Goal: Information Seeking & Learning: Check status

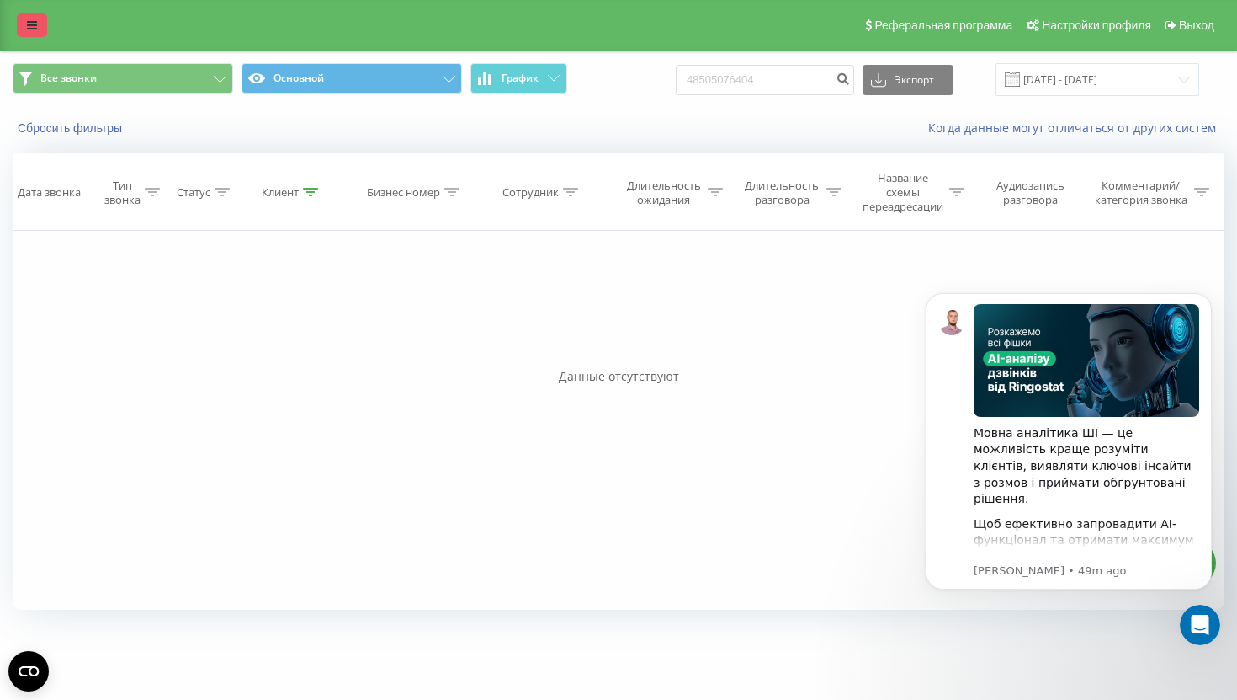
click at [30, 31] on icon at bounding box center [32, 25] width 10 height 12
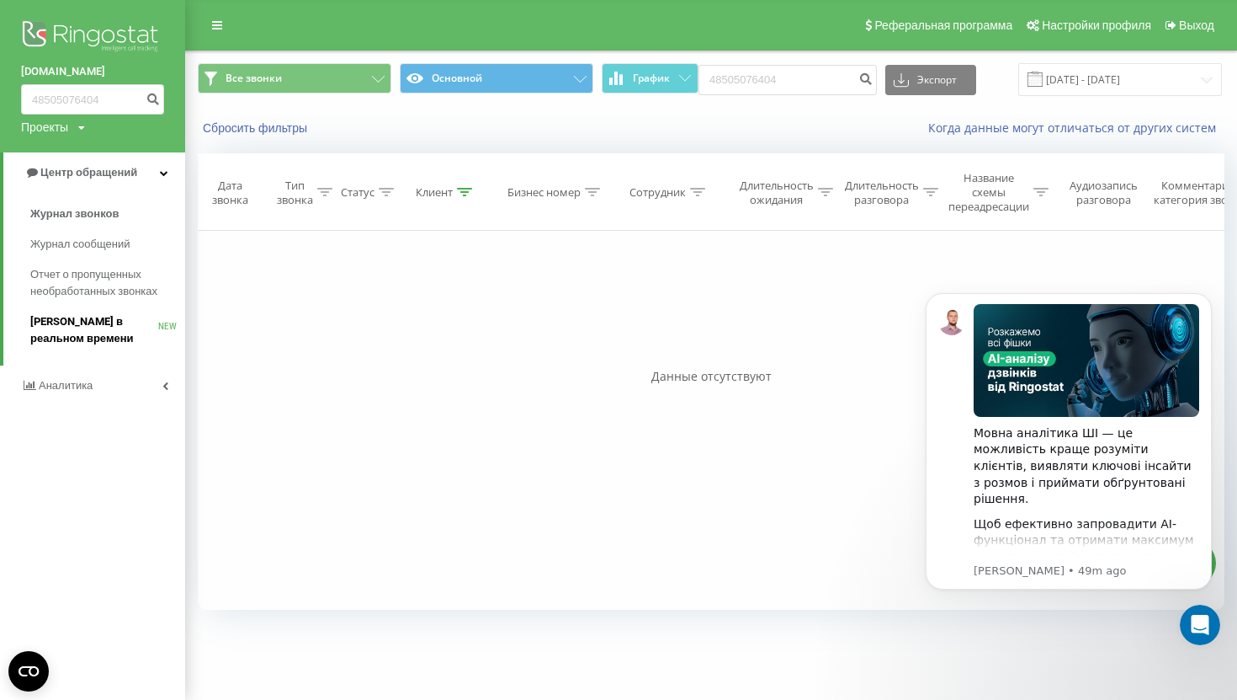
click at [99, 332] on span "Звонки в реальном времени" at bounding box center [94, 330] width 128 height 34
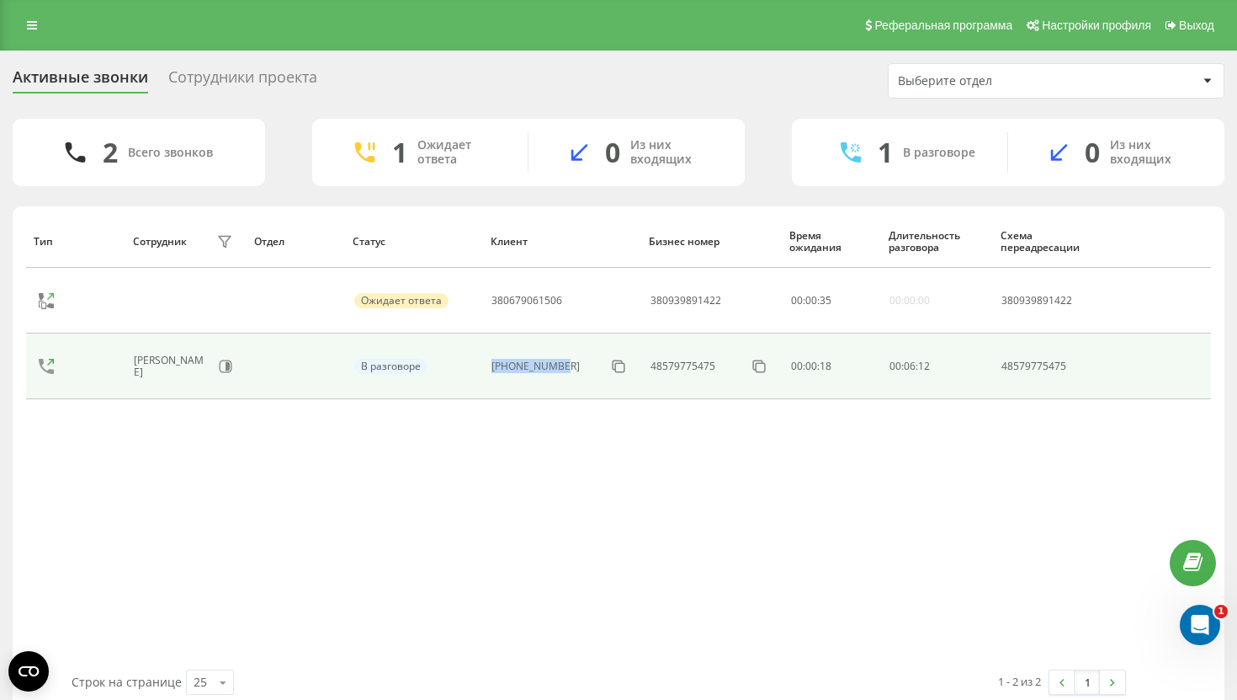
drag, startPoint x: 576, startPoint y: 369, endPoint x: 492, endPoint y: 371, distance: 84.2
click at [492, 371] on td "+48575007461" at bounding box center [561, 366] width 158 height 66
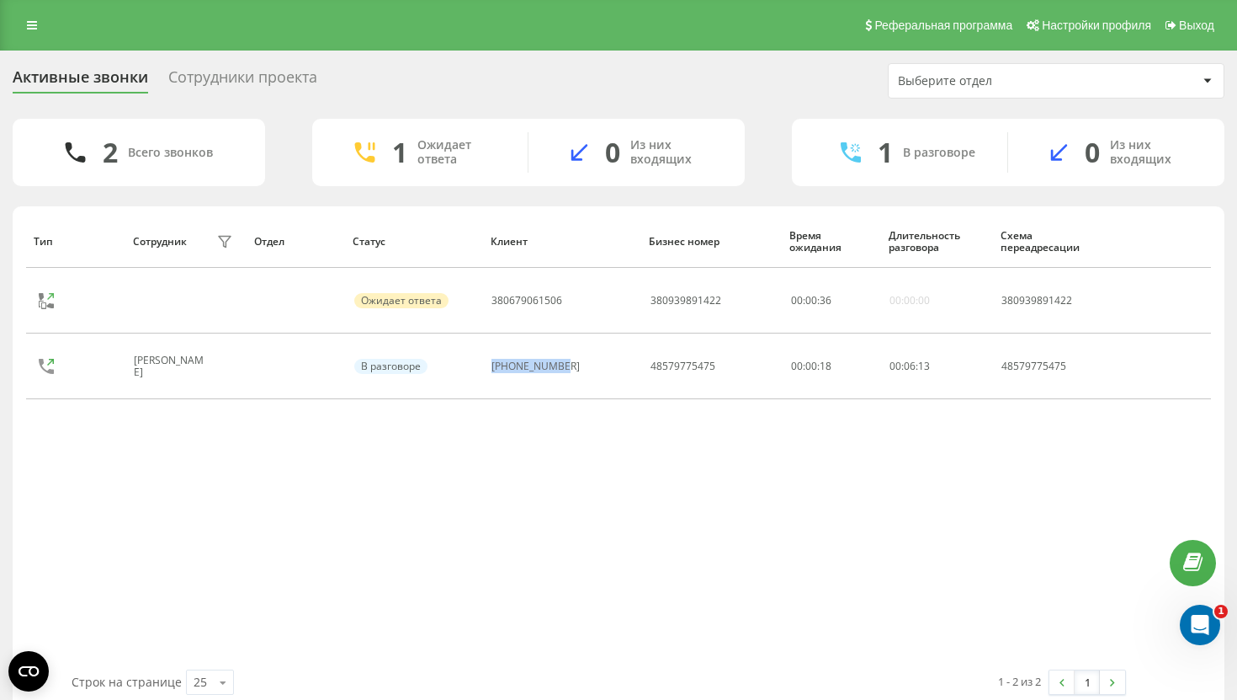
copy div "+48575007461"
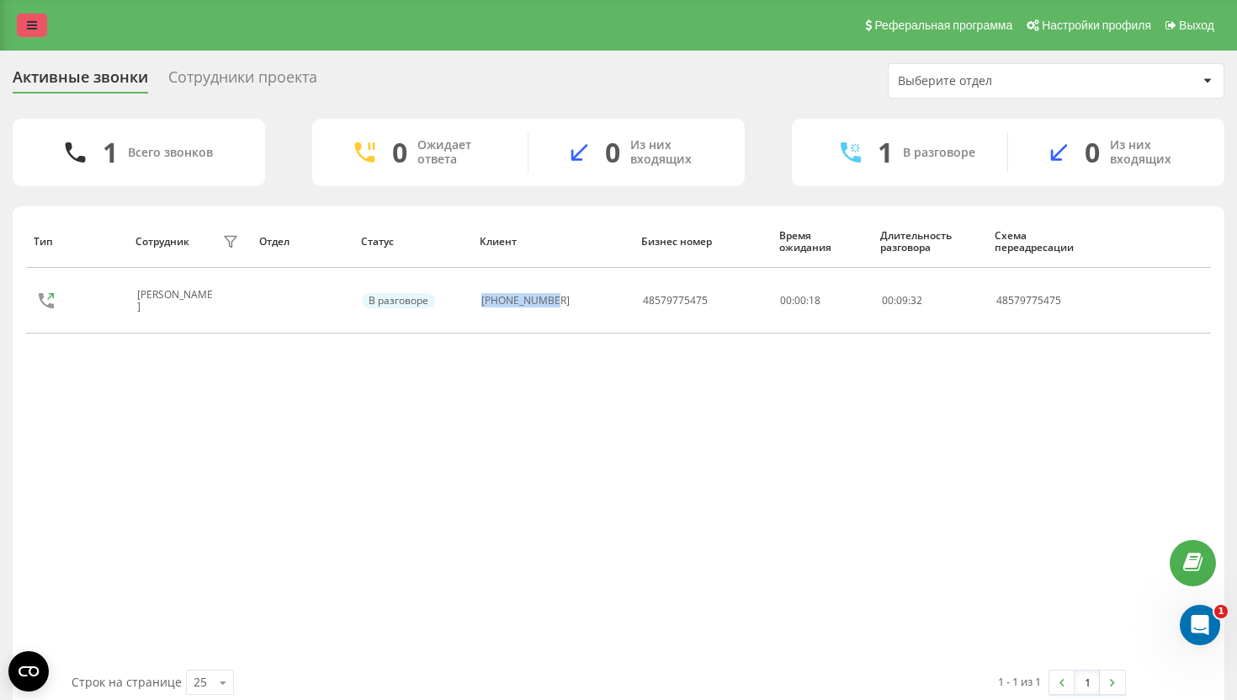
click at [24, 33] on link at bounding box center [32, 25] width 30 height 24
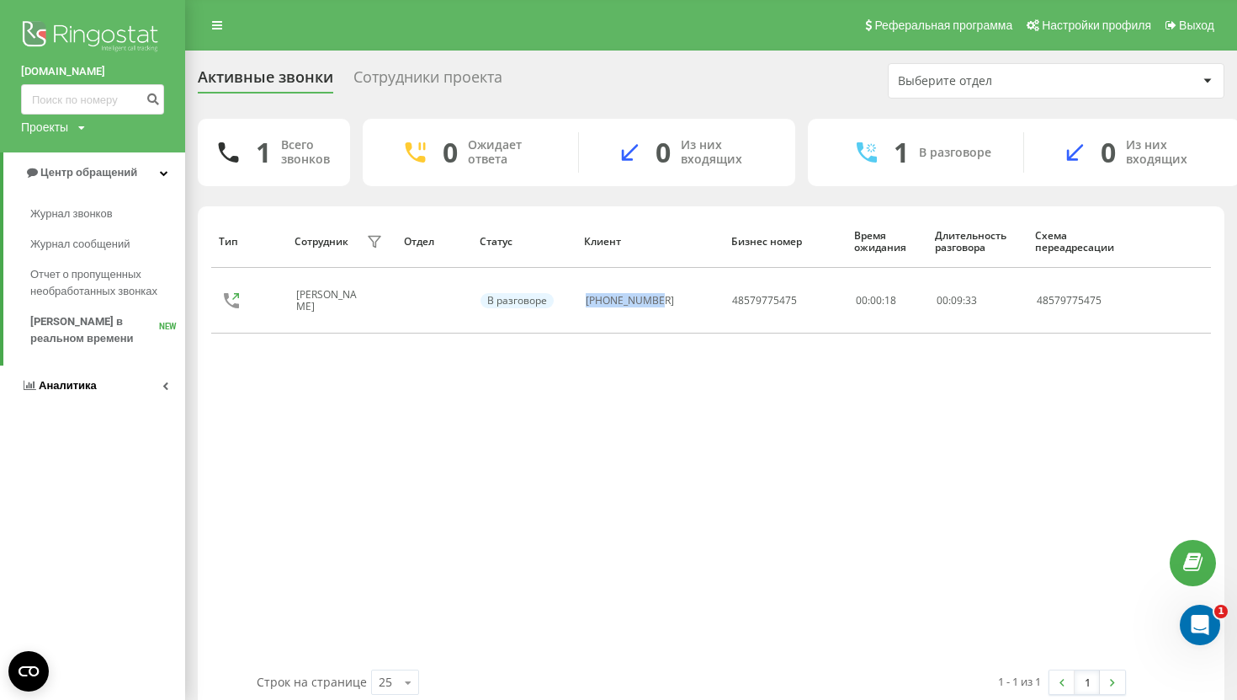
click at [111, 391] on link "Аналитика" at bounding box center [92, 385] width 185 height 40
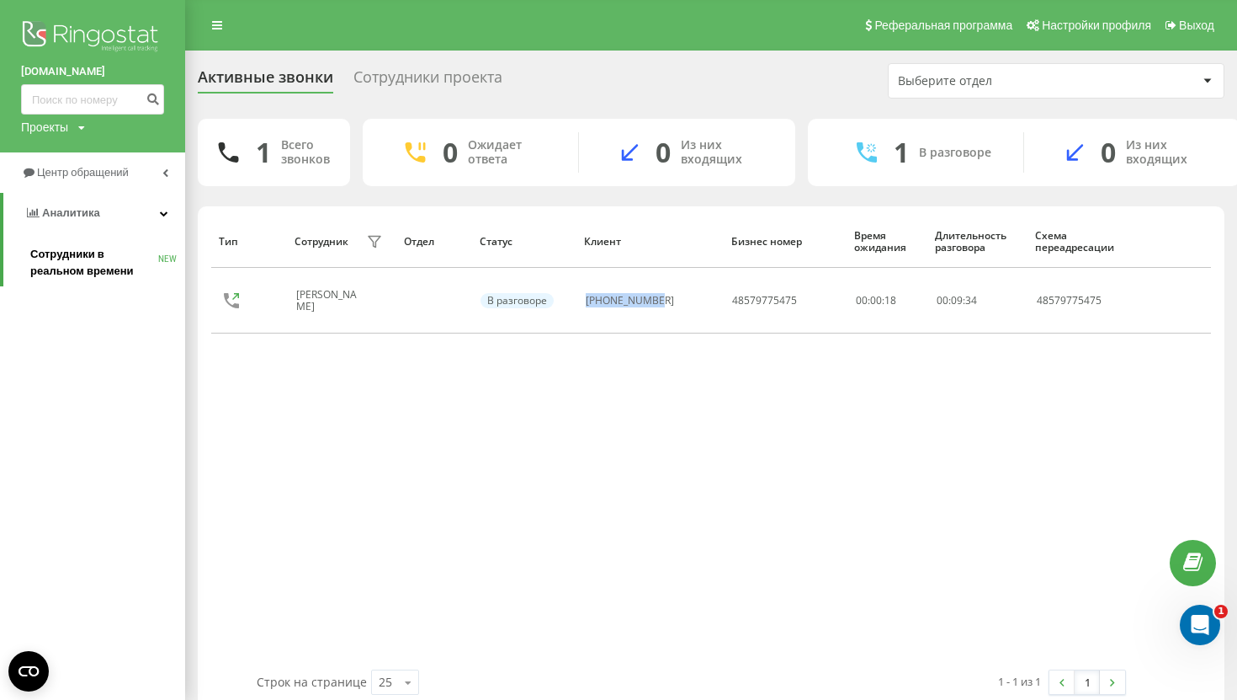
click at [120, 253] on span "Сотрудники в реальном времени" at bounding box center [94, 263] width 128 height 34
click at [72, 261] on span "Сотрудники в реальном времени" at bounding box center [94, 263] width 128 height 34
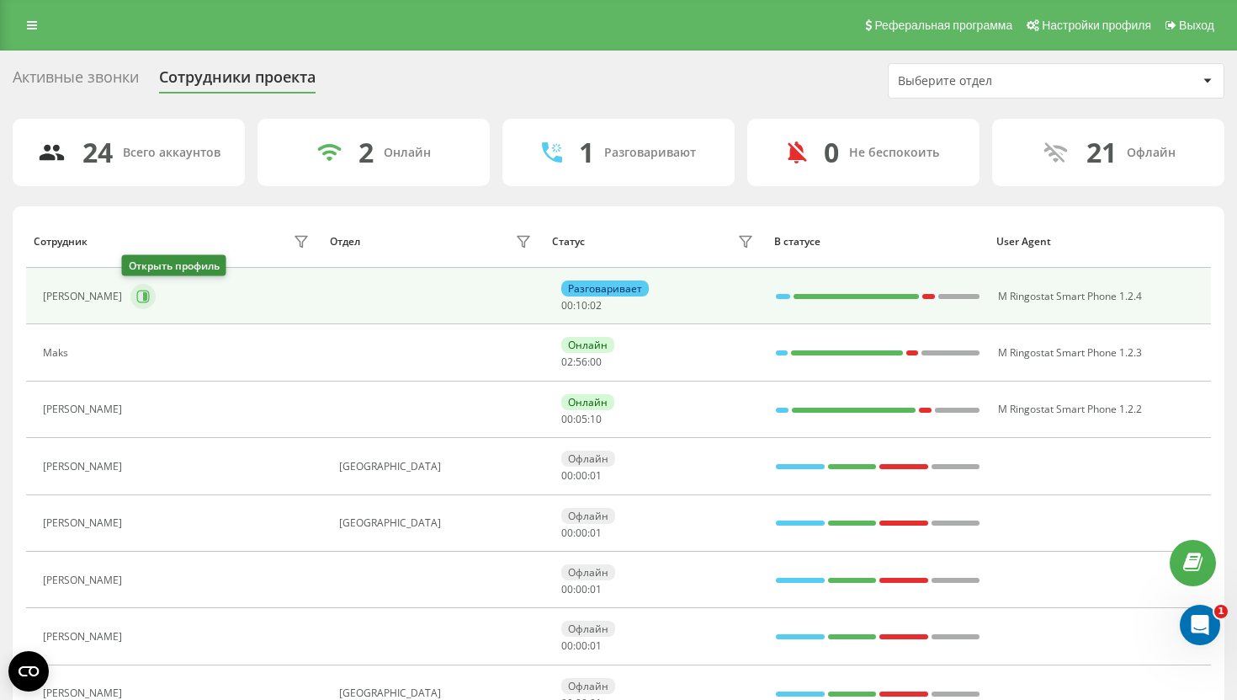
click at [136, 298] on icon at bounding box center [142, 296] width 13 height 13
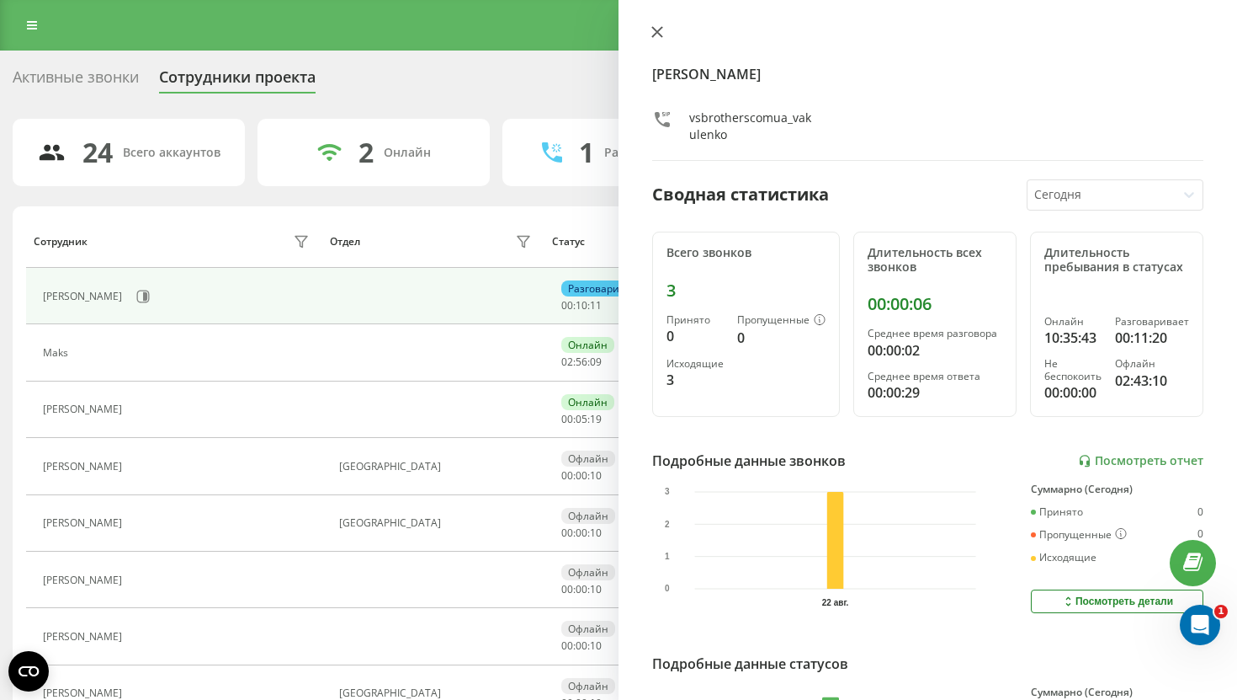
click at [666, 30] on button at bounding box center [657, 33] width 22 height 16
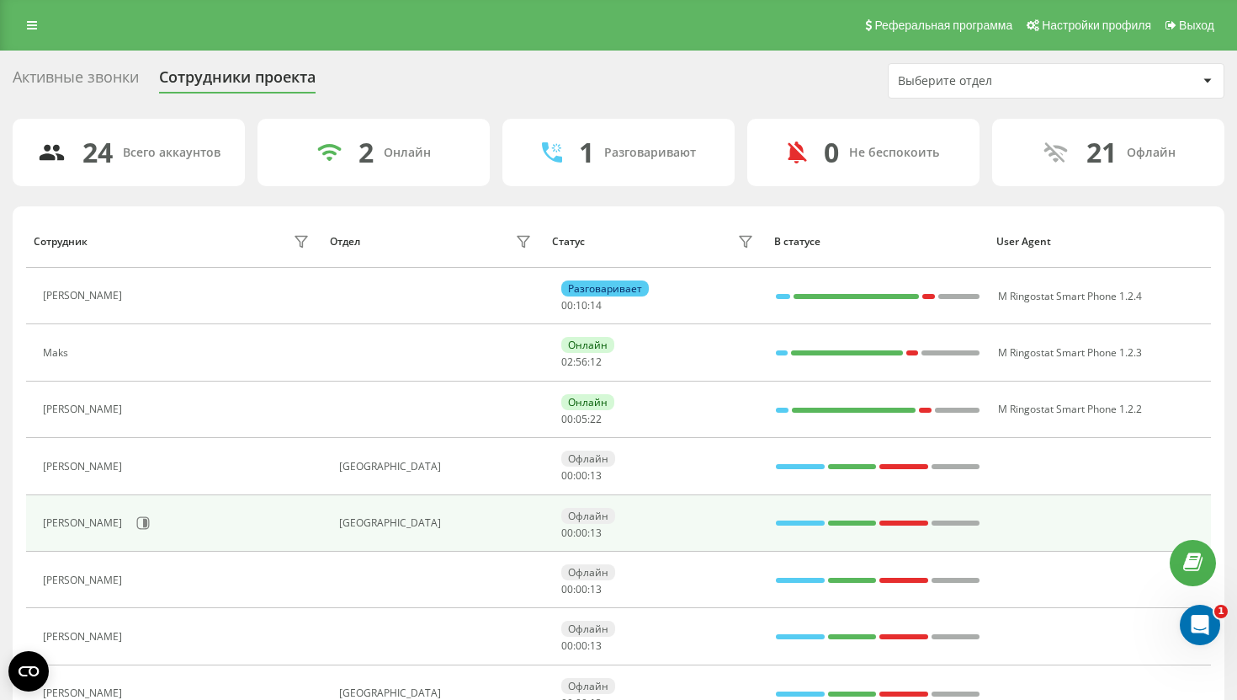
scroll to position [154, 0]
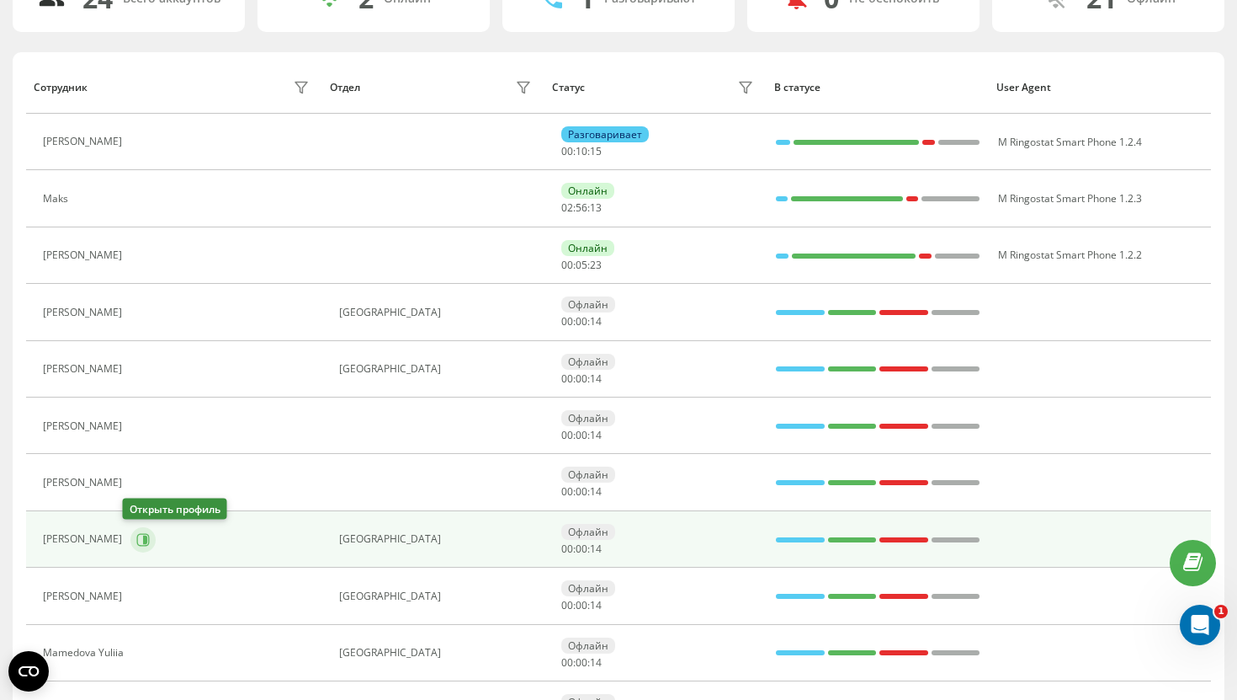
click at [141, 540] on icon at bounding box center [143, 539] width 13 height 13
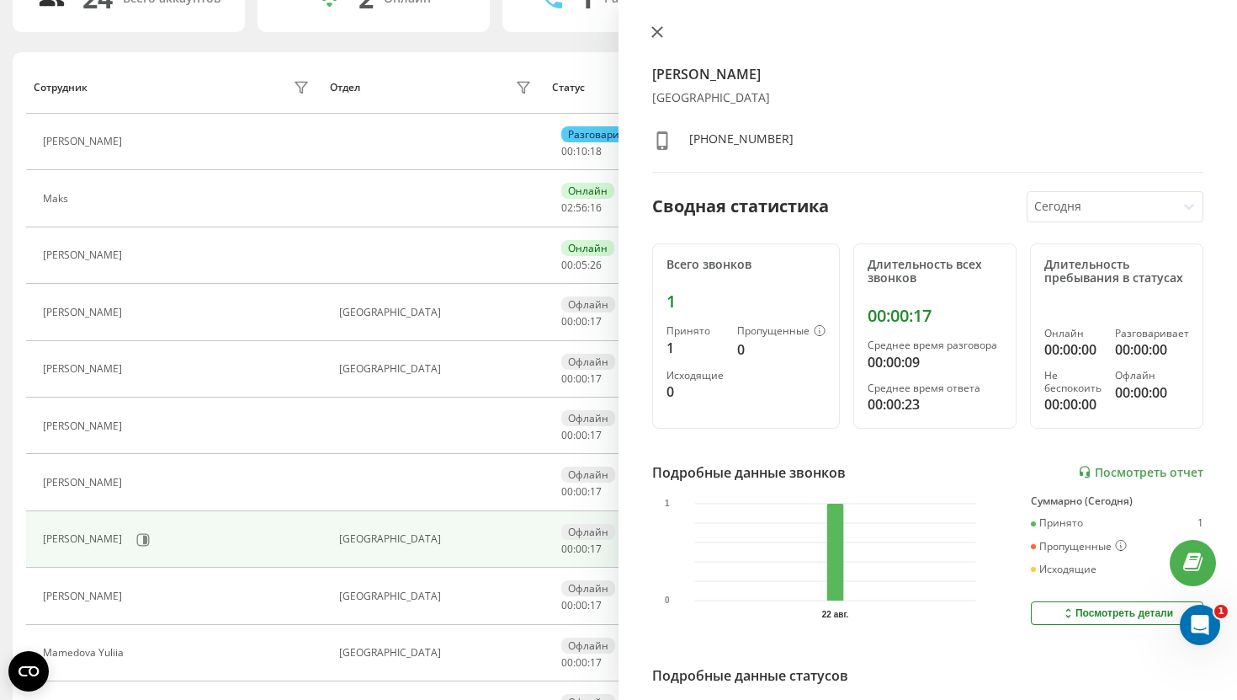
click at [656, 29] on icon at bounding box center [658, 32] width 12 height 12
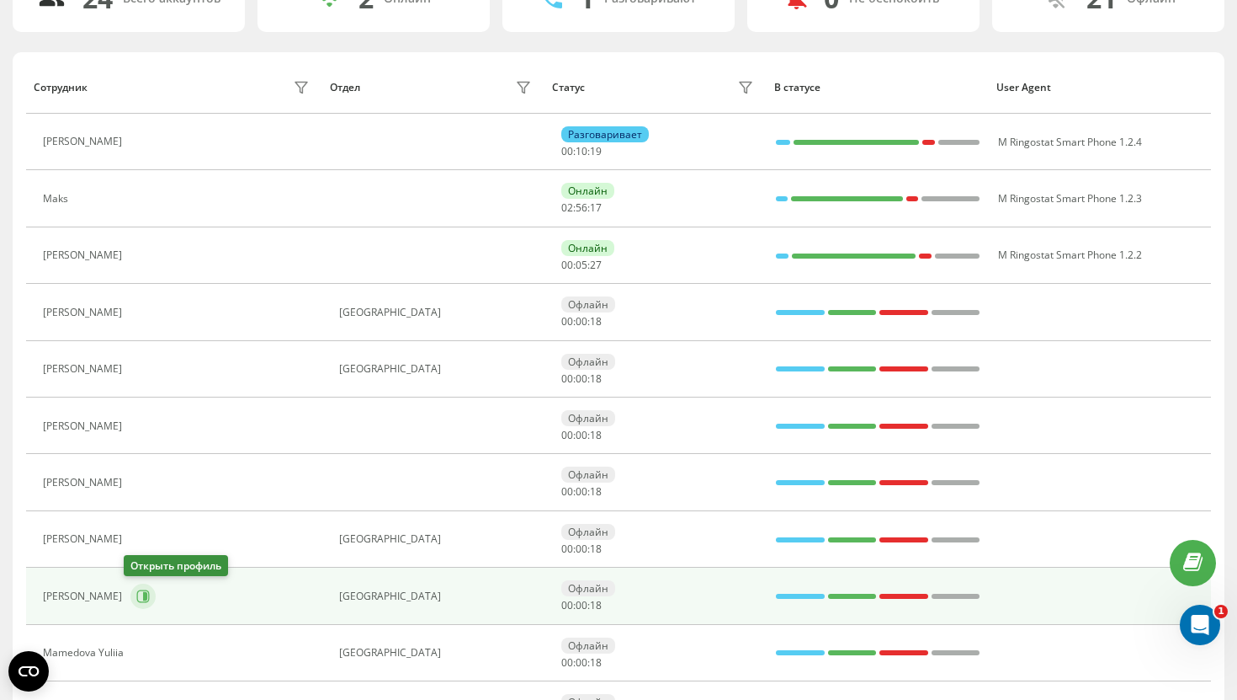
click at [143, 593] on button at bounding box center [142, 595] width 25 height 25
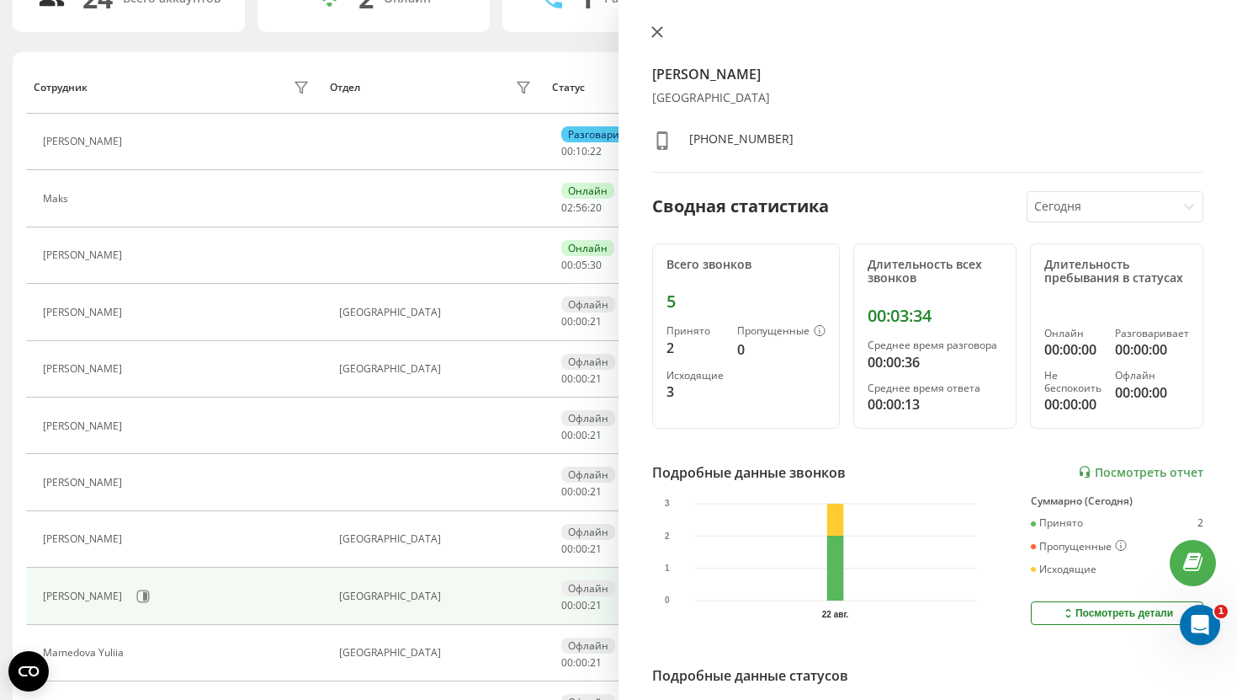
click at [657, 39] on button at bounding box center [657, 33] width 22 height 16
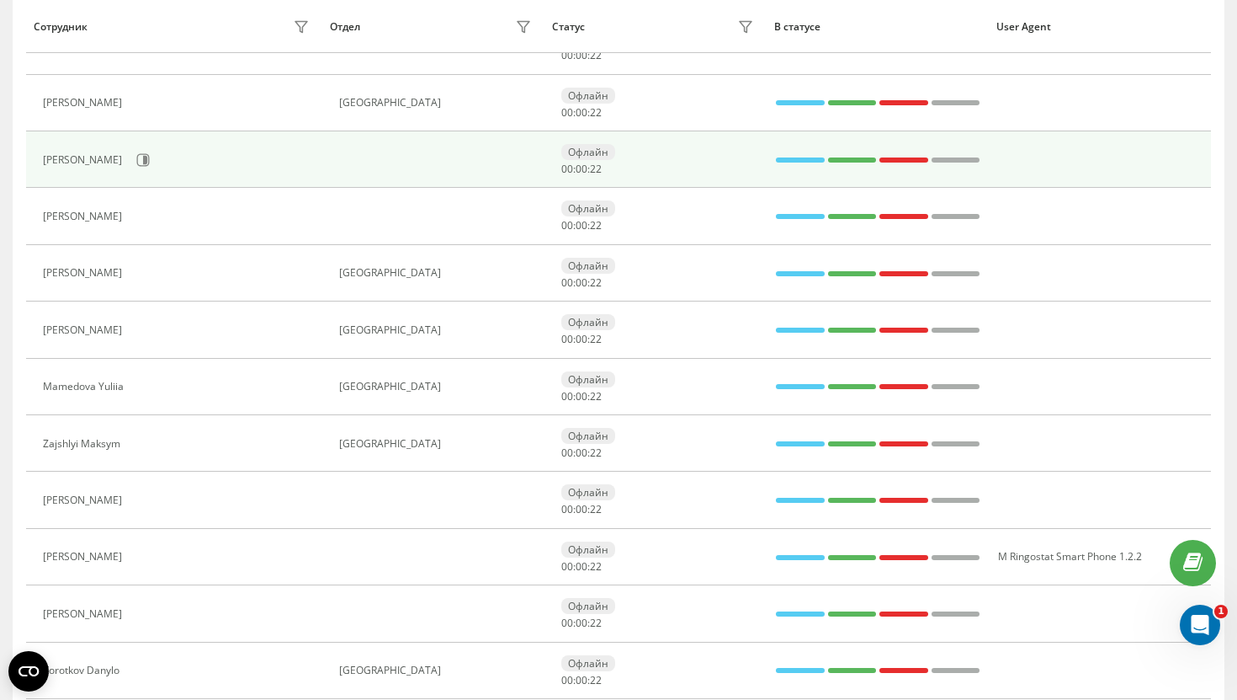
scroll to position [467, 0]
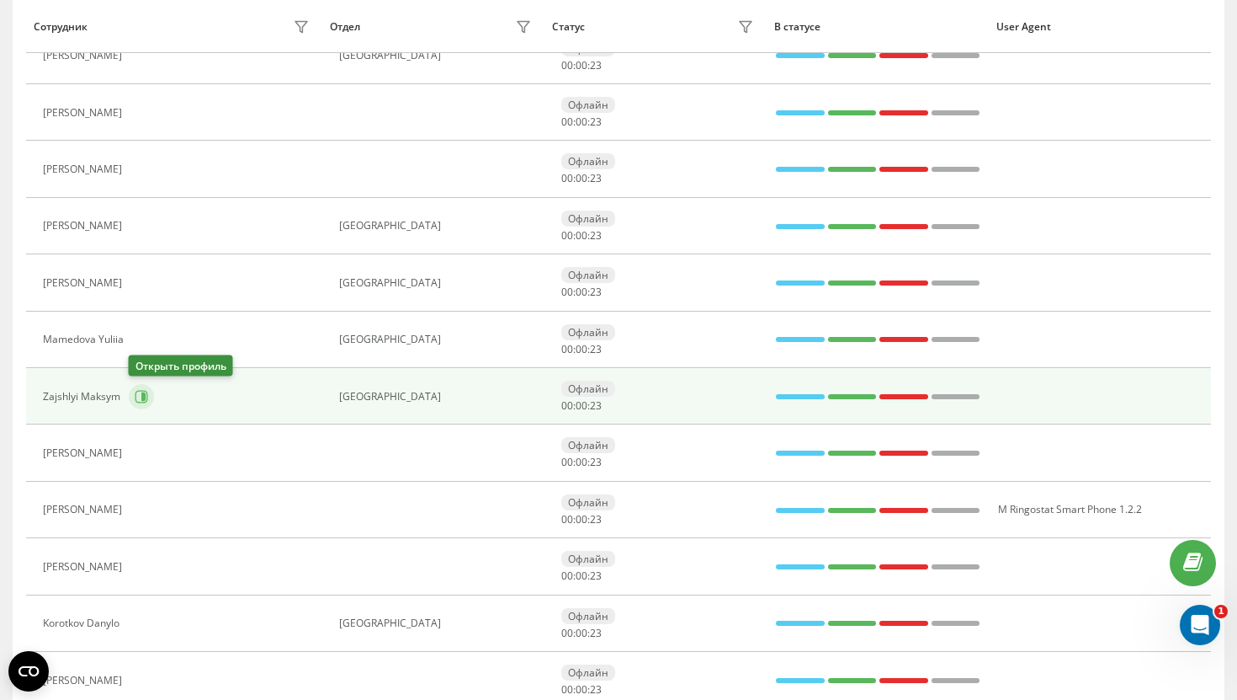
click at [133, 402] on button at bounding box center [141, 396] width 25 height 25
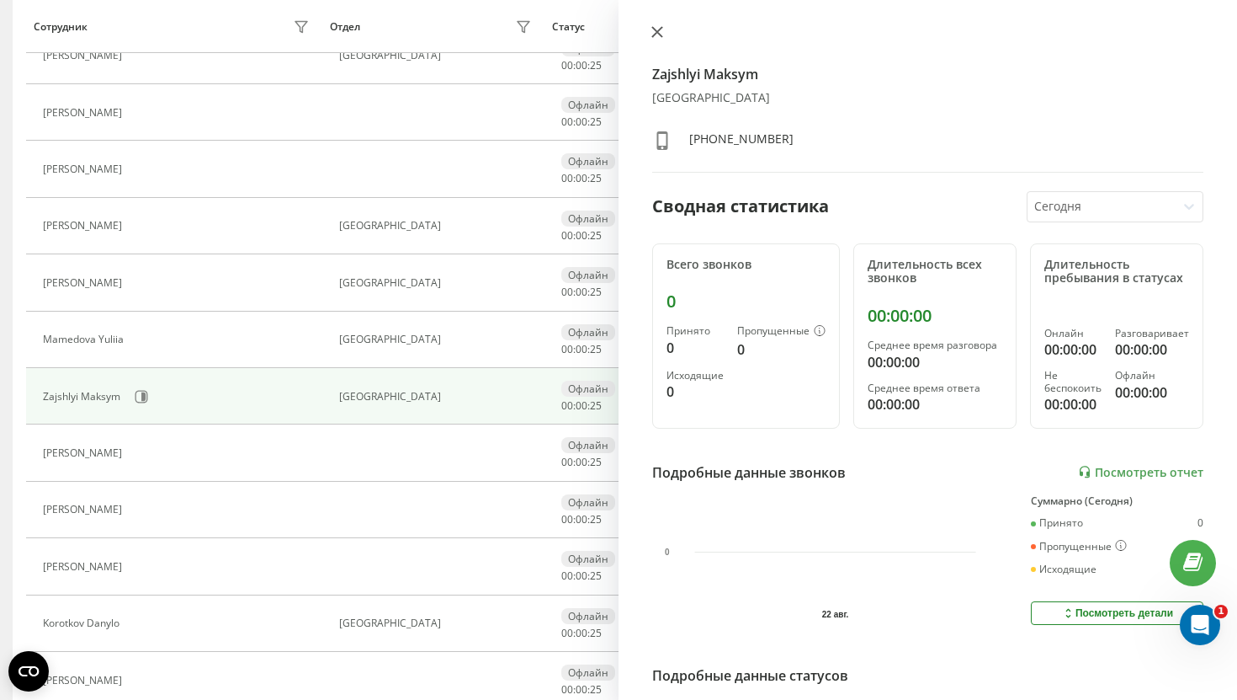
click at [666, 29] on button at bounding box center [657, 33] width 22 height 16
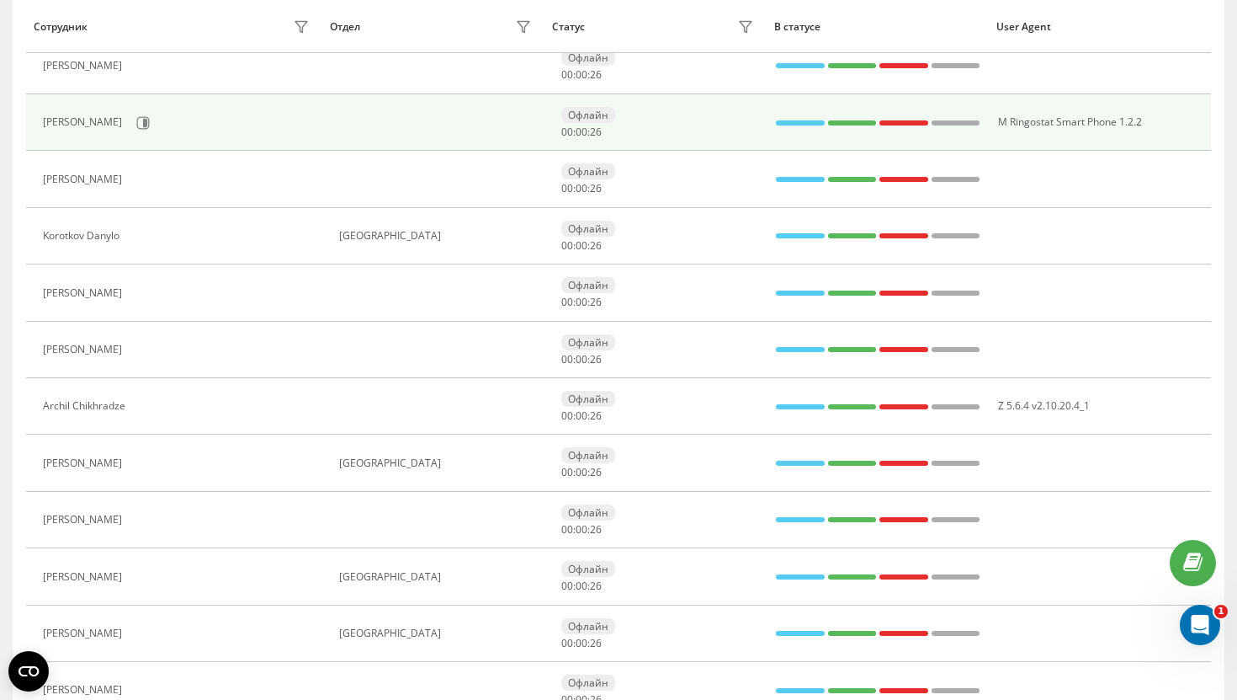
scroll to position [855, 0]
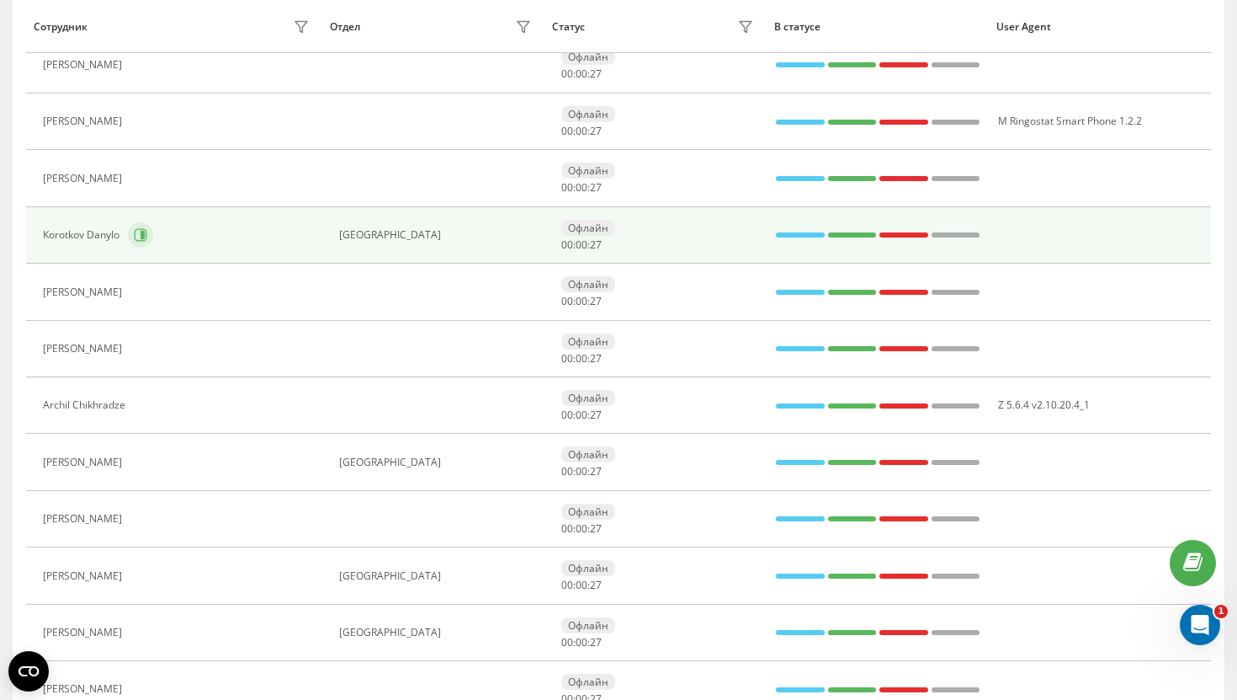
click at [137, 242] on button at bounding box center [140, 234] width 25 height 25
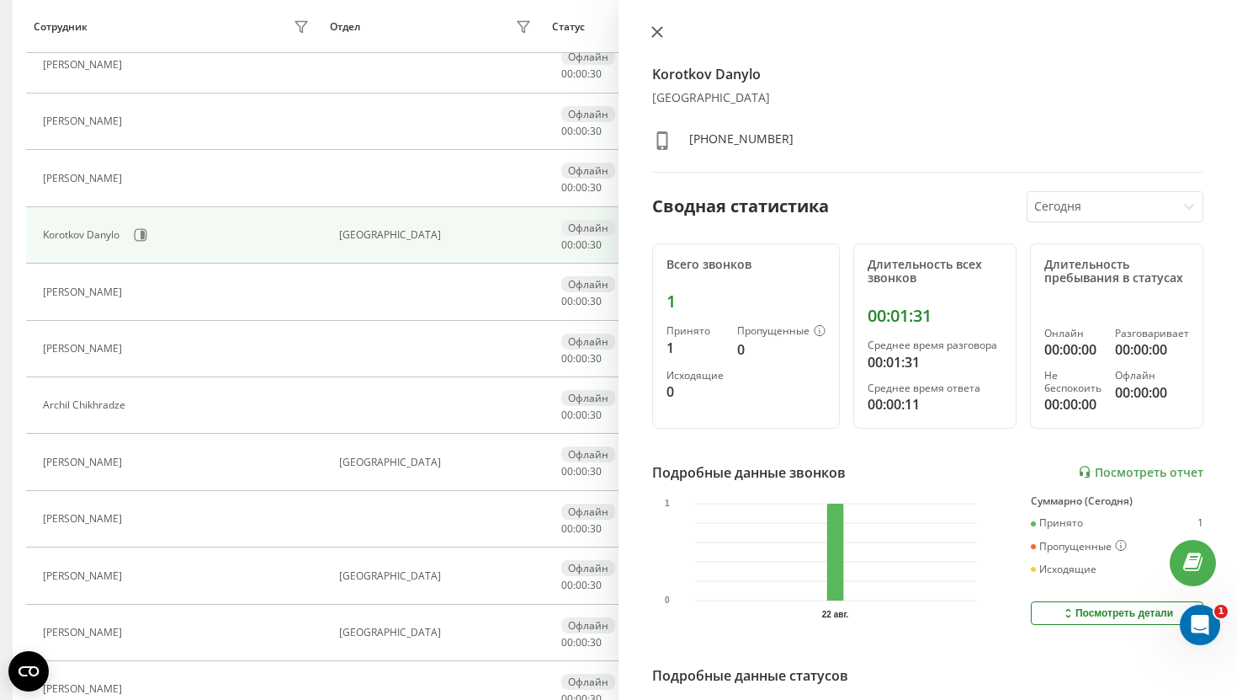
click at [655, 35] on icon at bounding box center [657, 32] width 10 height 10
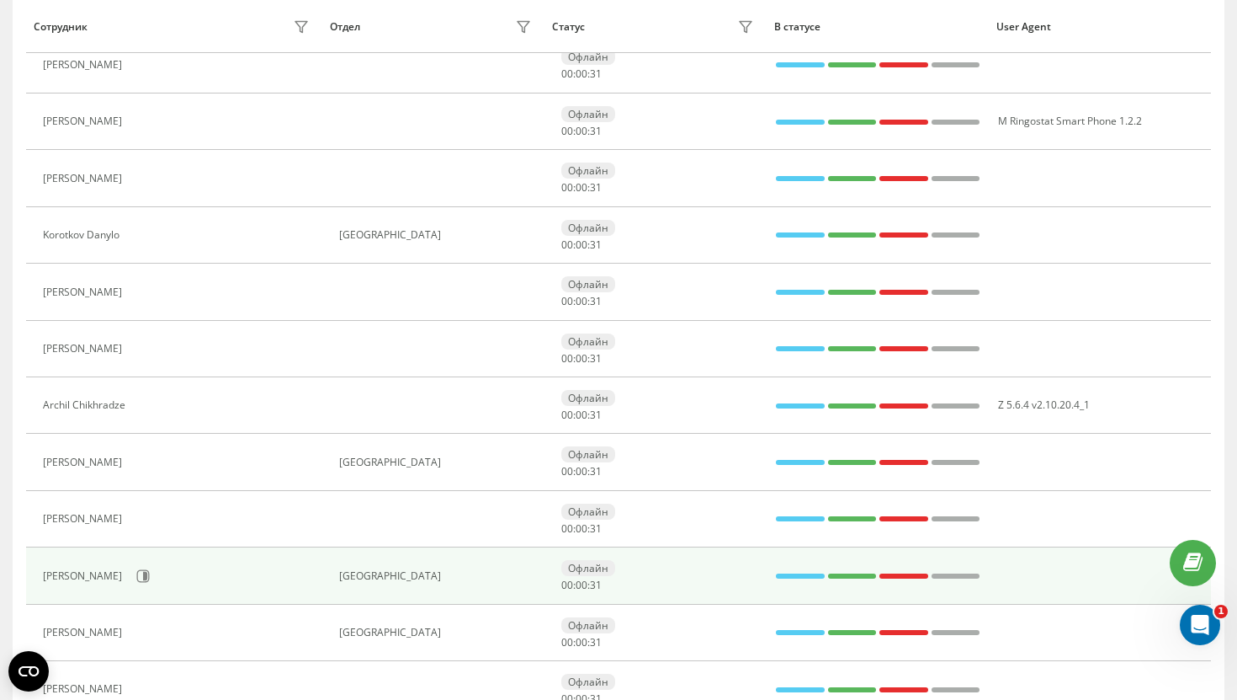
scroll to position [992, 0]
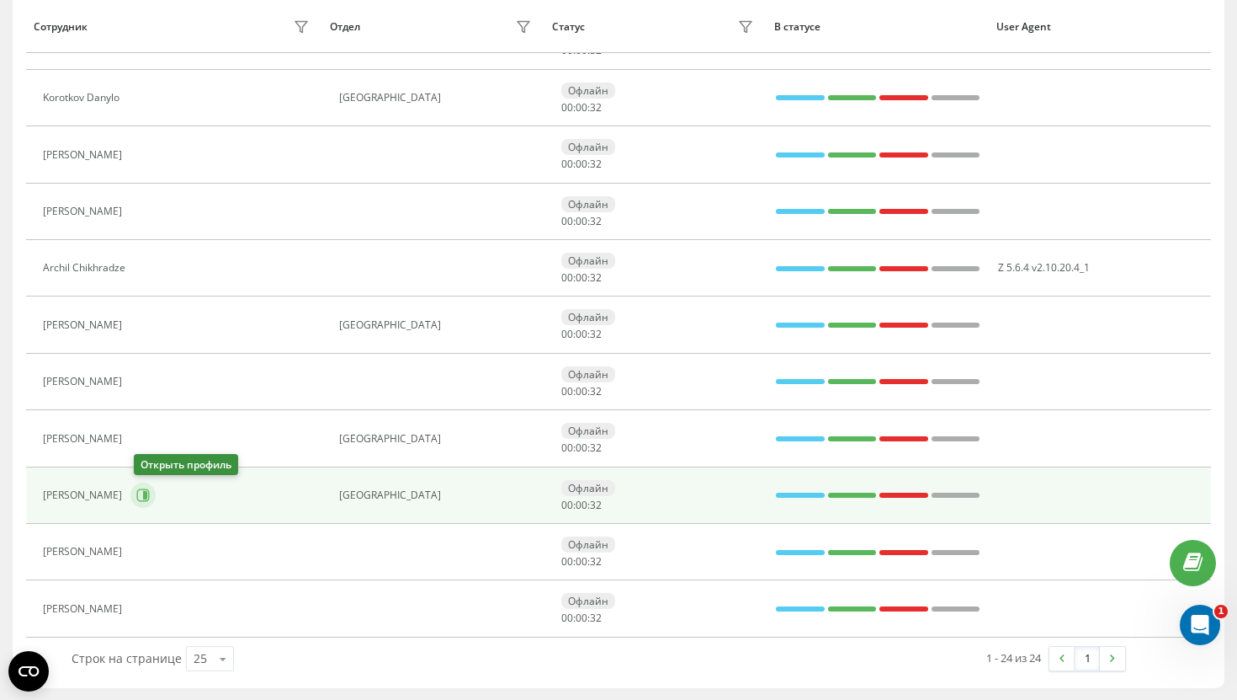
click at [140, 490] on icon at bounding box center [142, 494] width 13 height 13
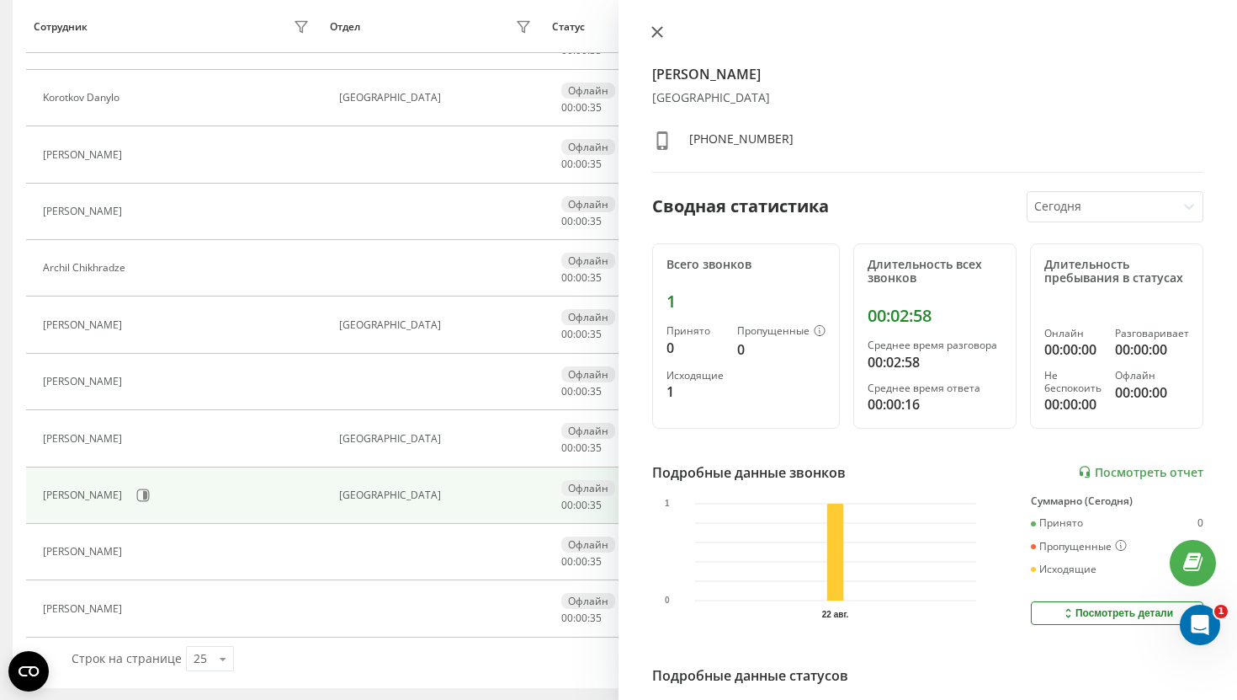
click at [658, 38] on button at bounding box center [657, 33] width 22 height 16
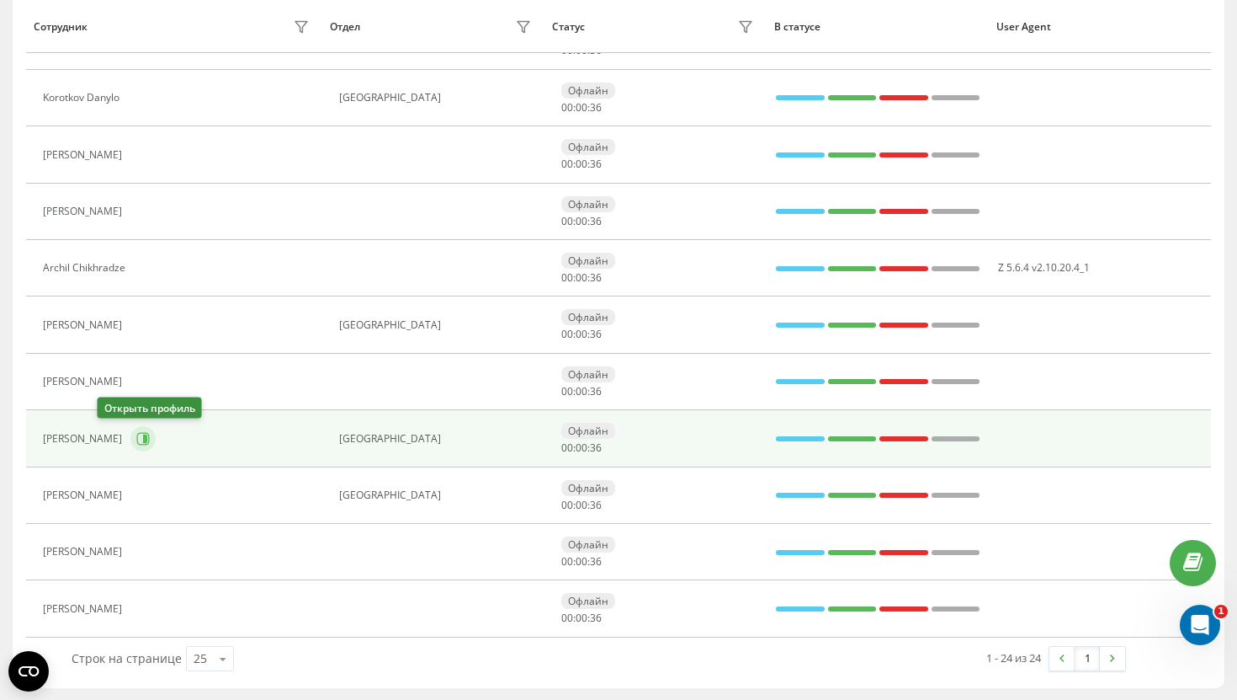
click at [136, 438] on icon at bounding box center [142, 438] width 13 height 13
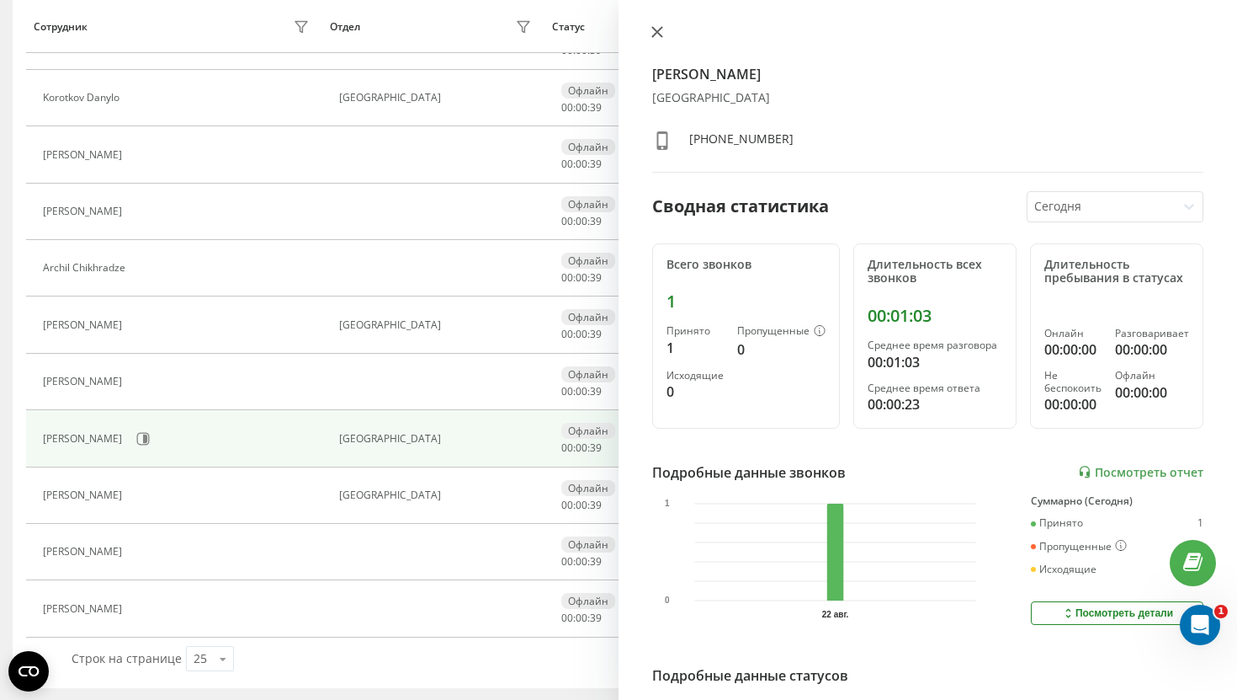
click at [655, 35] on icon at bounding box center [657, 32] width 10 height 10
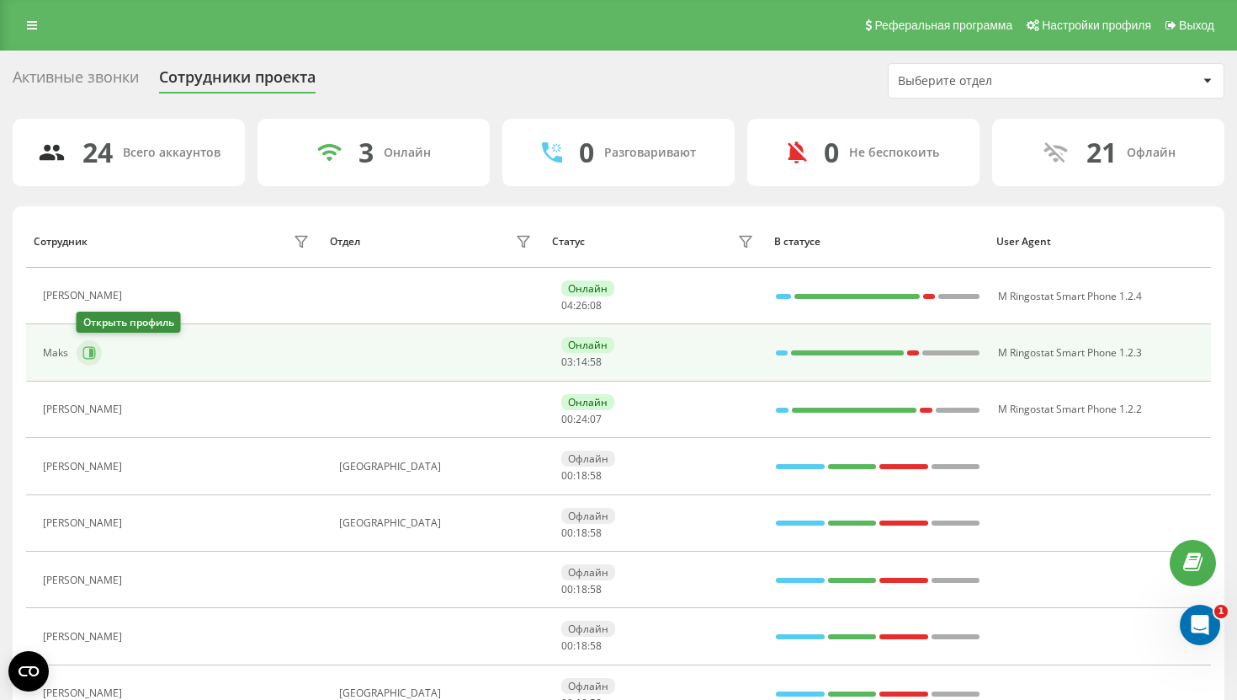
click at [85, 362] on button at bounding box center [89, 352] width 25 height 25
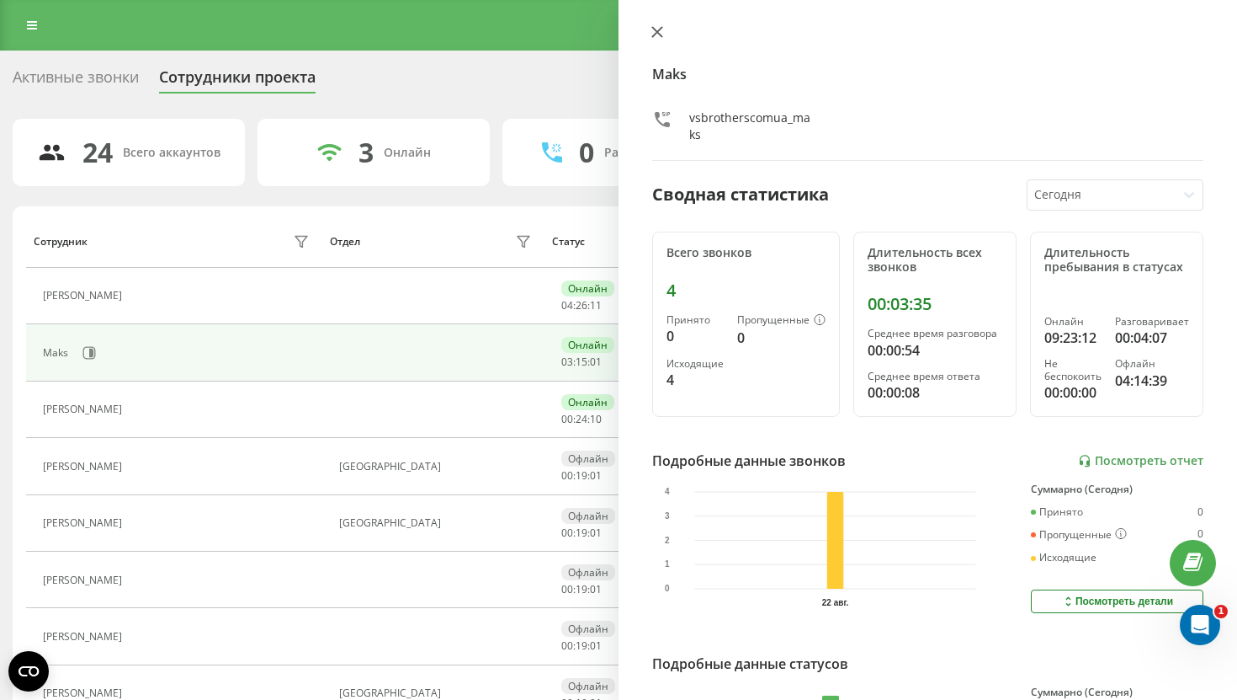
click at [656, 34] on icon at bounding box center [657, 32] width 10 height 10
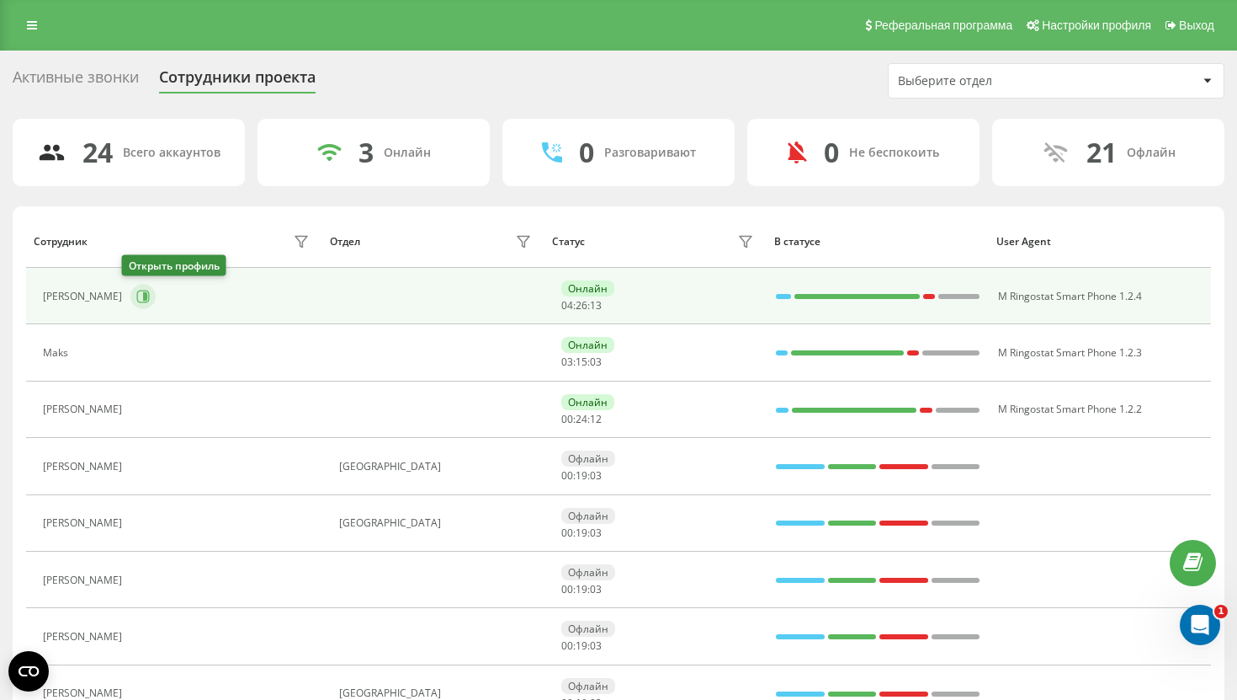
click at [136, 291] on icon at bounding box center [142, 296] width 13 height 13
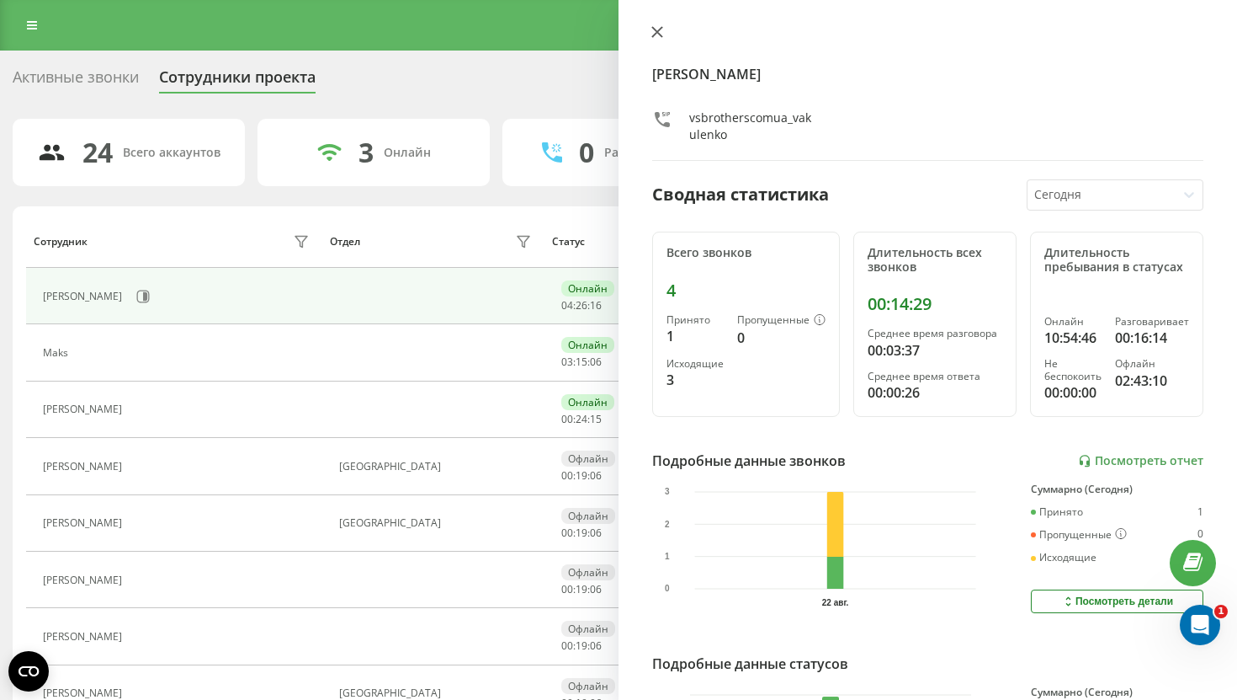
click at [653, 32] on icon at bounding box center [658, 32] width 12 height 12
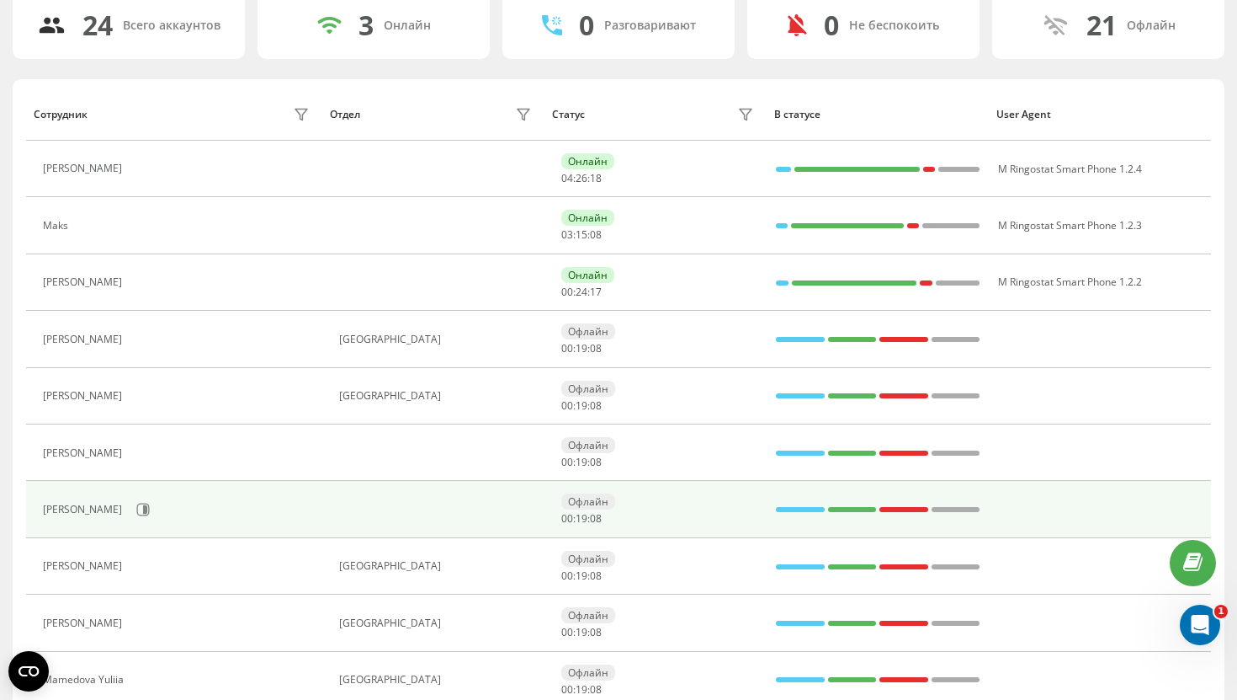
scroll to position [159, 0]
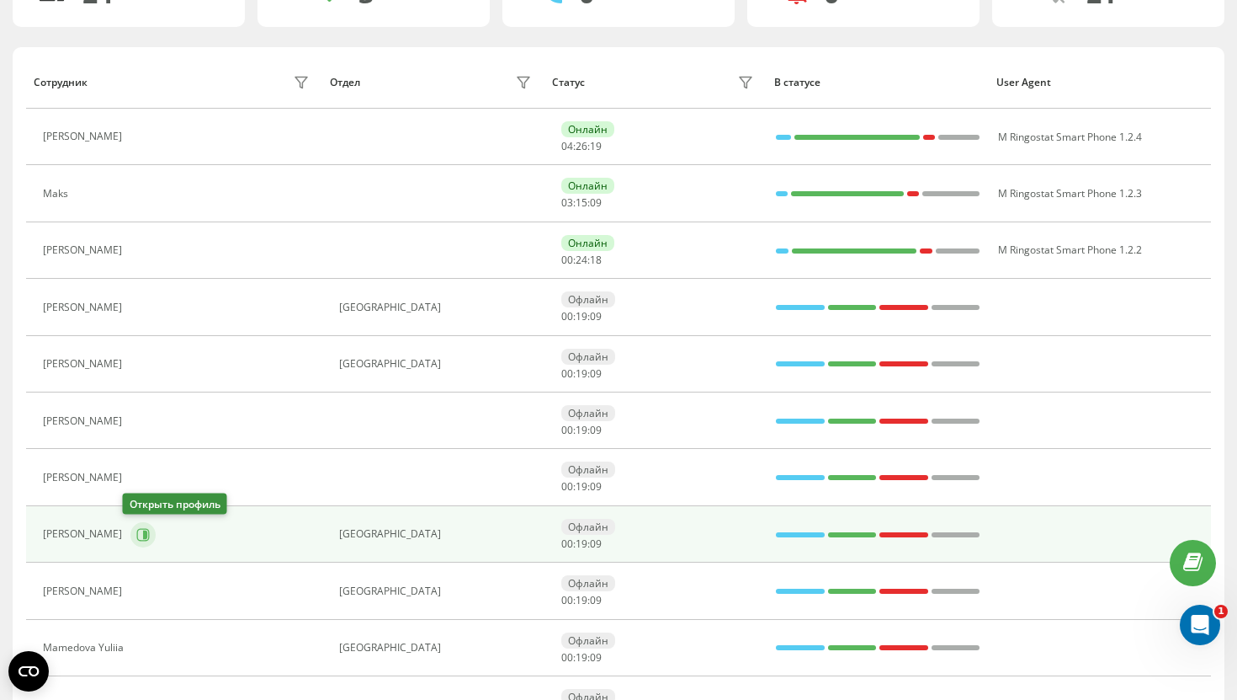
click at [137, 540] on icon at bounding box center [143, 534] width 13 height 13
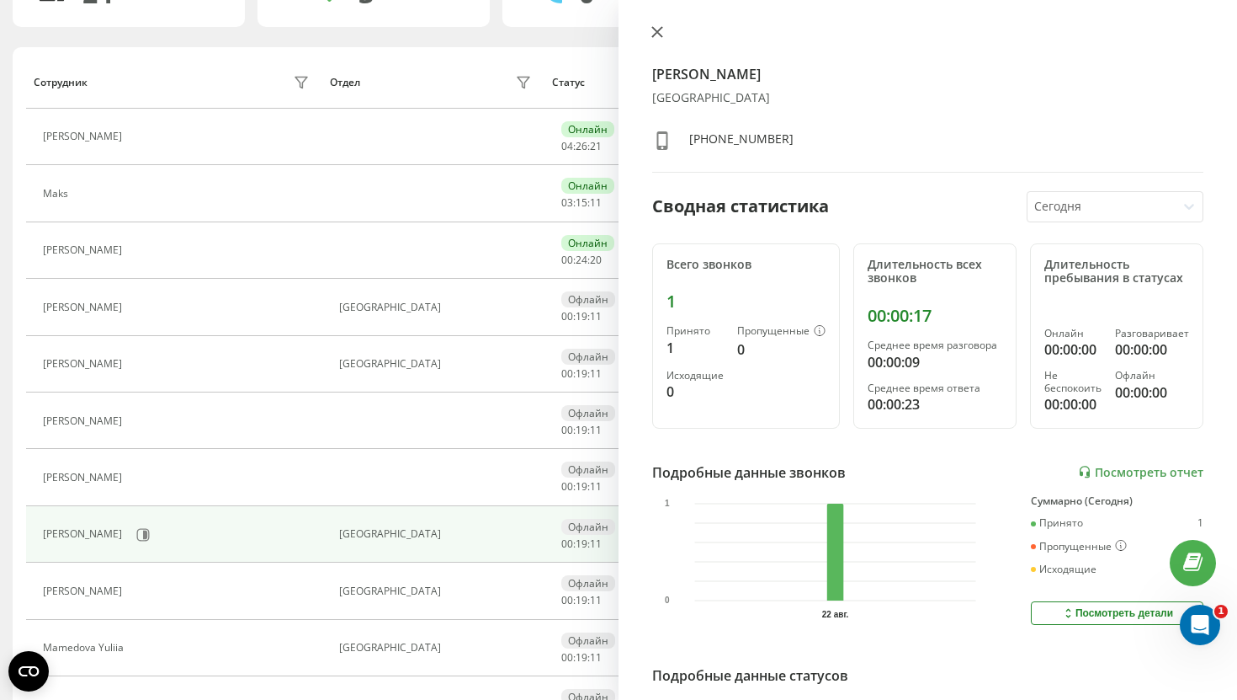
click at [659, 35] on icon at bounding box center [657, 32] width 10 height 10
